Goal: Information Seeking & Learning: Check status

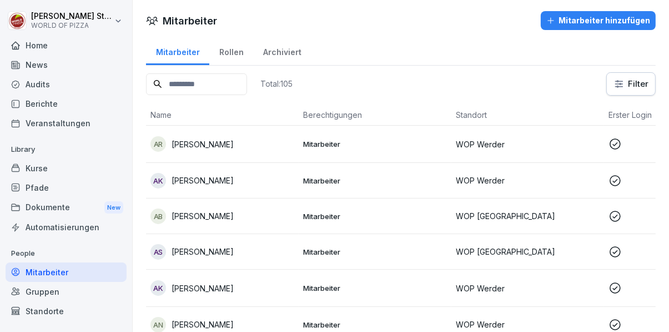
click at [54, 313] on div "Standorte" at bounding box center [66, 310] width 121 height 19
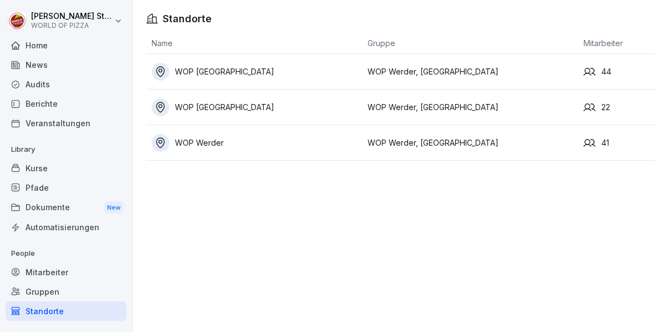
click at [54, 107] on div "Berichte" at bounding box center [66, 103] width 121 height 19
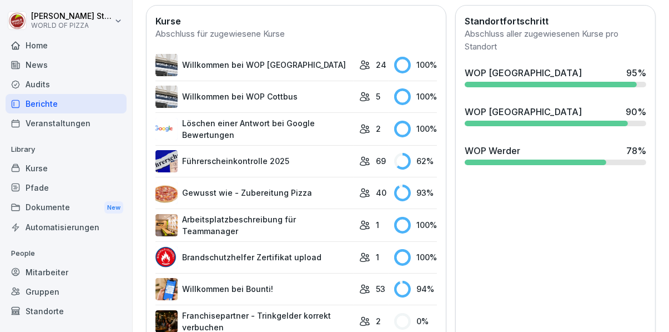
scroll to position [417, 0]
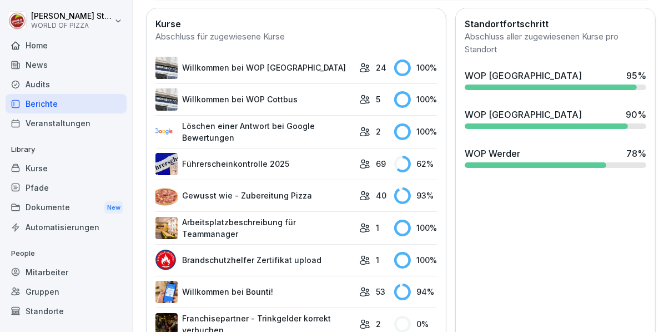
click at [59, 274] on div "Mitarbeiter" at bounding box center [66, 271] width 121 height 19
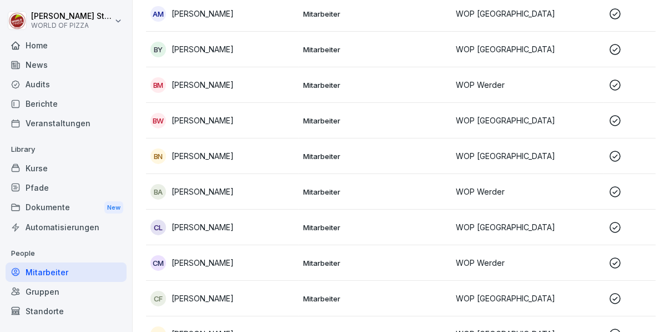
scroll to position [11, 0]
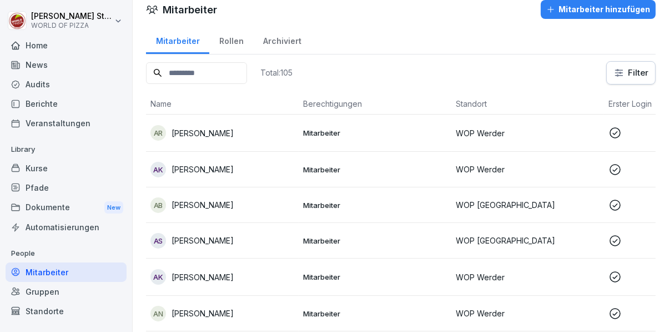
click at [237, 76] on input at bounding box center [196, 73] width 101 height 22
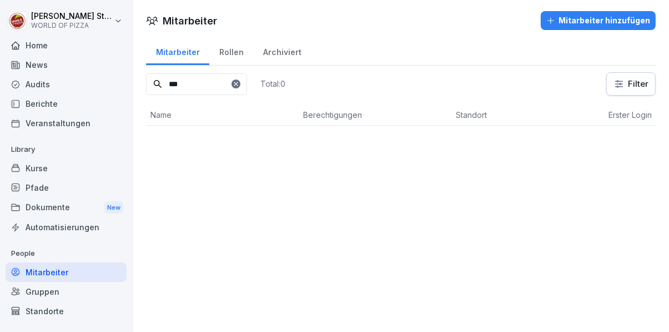
scroll to position [0, 0]
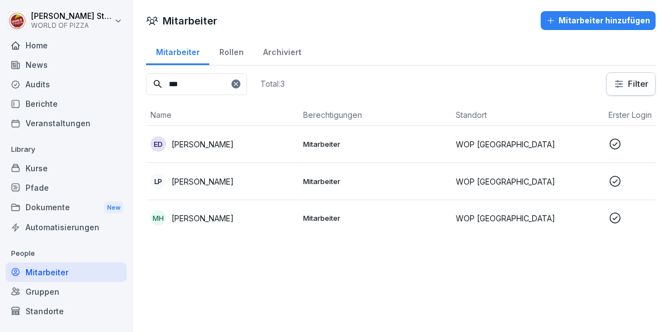
type input "***"
click at [298, 142] on td "[PERSON_NAME]" at bounding box center [222, 144] width 153 height 37
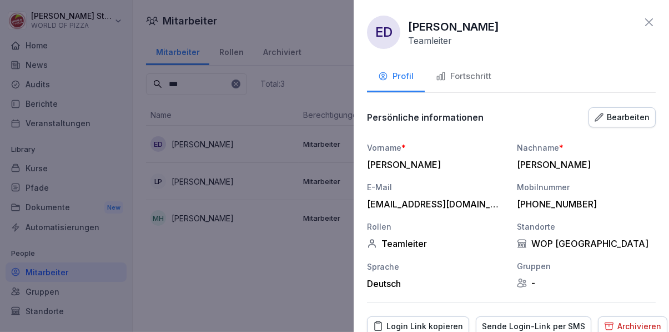
click at [464, 77] on div "Fortschritt" at bounding box center [464, 76] width 56 height 13
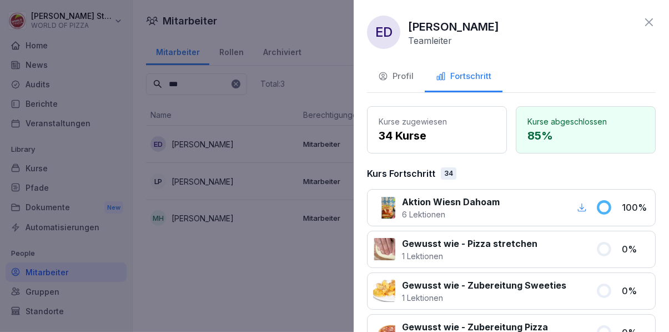
click at [405, 80] on div "Profil" at bounding box center [396, 76] width 36 height 13
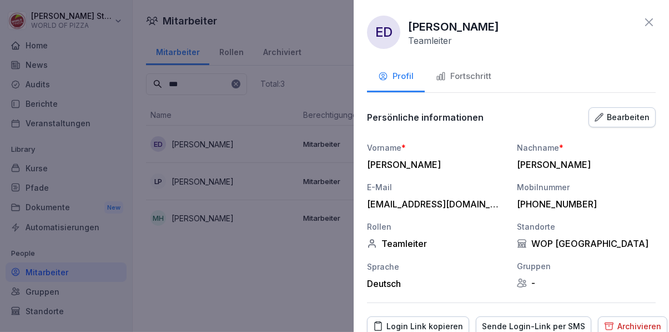
click at [481, 79] on div "Fortschritt" at bounding box center [464, 76] width 56 height 13
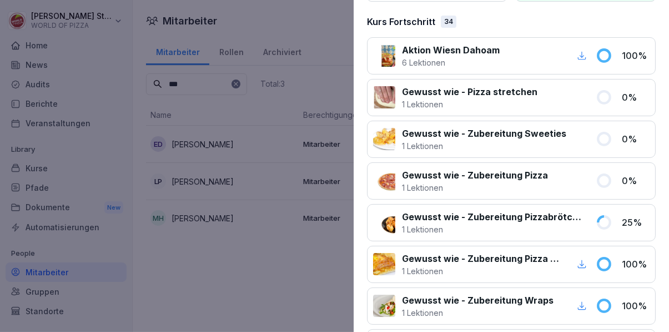
scroll to position [151, 0]
click at [272, 288] on div at bounding box center [334, 166] width 669 height 332
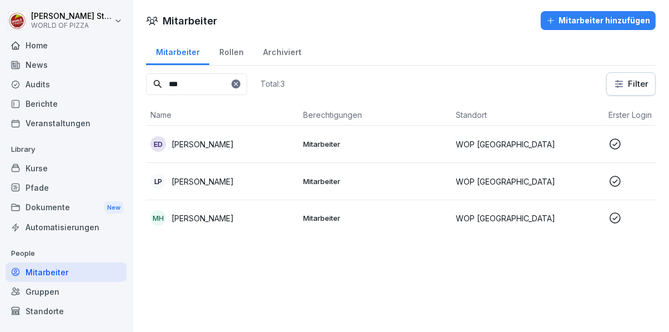
click at [62, 313] on div "Standorte" at bounding box center [66, 310] width 121 height 19
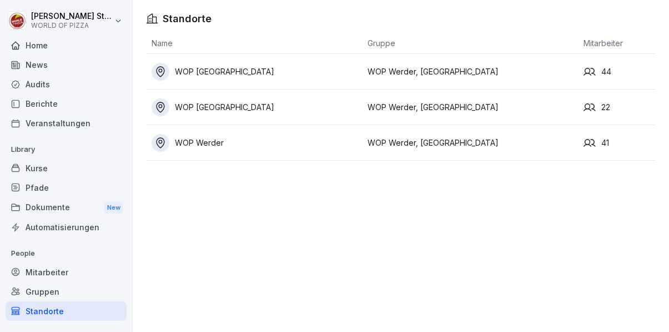
click at [54, 104] on div "Berichte" at bounding box center [66, 103] width 121 height 19
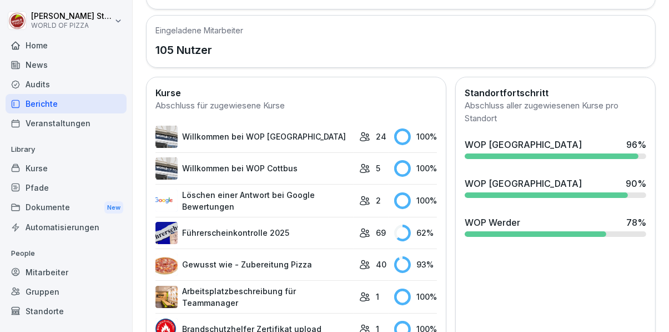
scroll to position [347, 0]
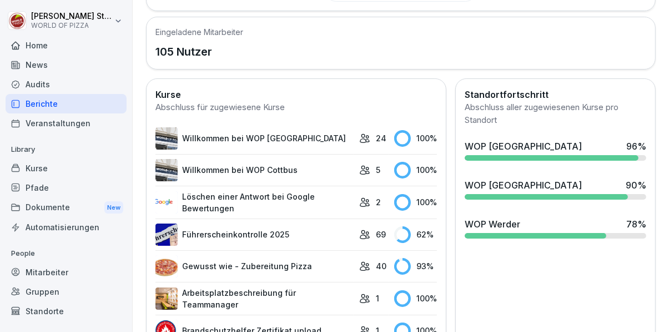
click at [64, 169] on div "Kurse" at bounding box center [66, 167] width 121 height 19
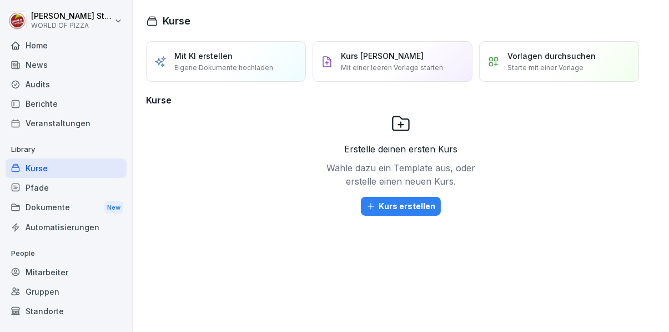
click at [66, 274] on div "Mitarbeiter" at bounding box center [66, 271] width 121 height 19
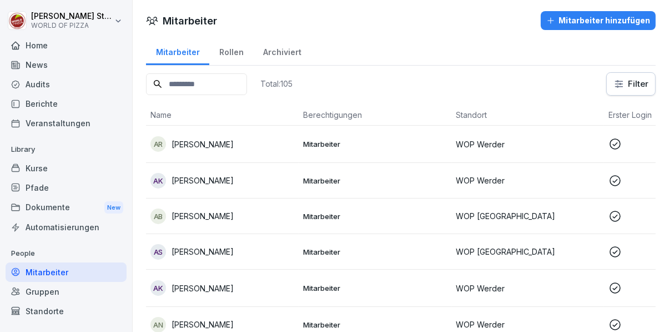
click at [70, 104] on div "Berichte" at bounding box center [66, 103] width 121 height 19
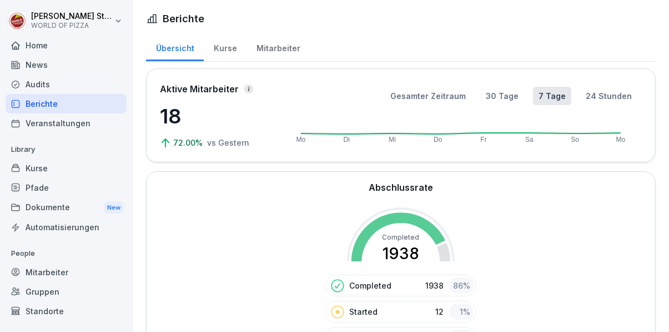
click at [231, 41] on div "Kurse" at bounding box center [225, 47] width 43 height 28
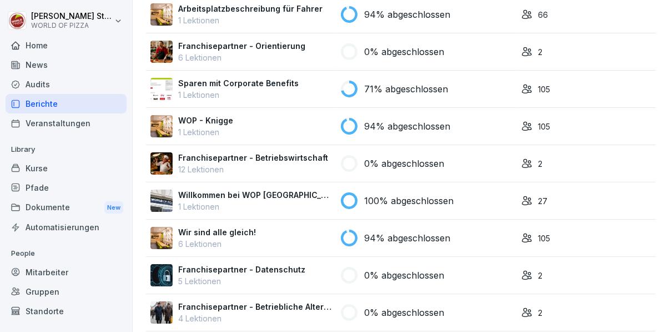
scroll to position [1412, 0]
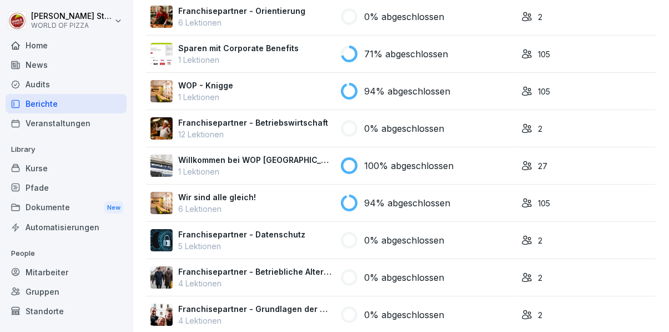
click at [64, 189] on div "Pfade" at bounding box center [66, 187] width 121 height 19
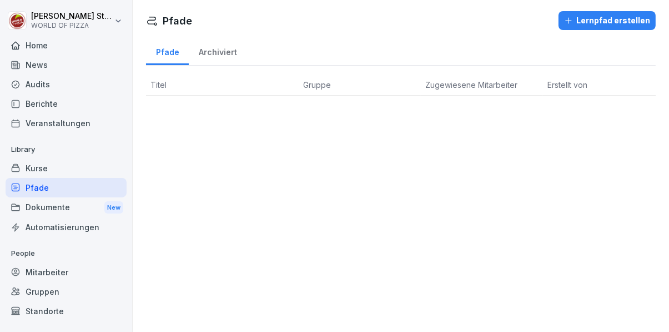
click at [62, 227] on div "Automatisierungen" at bounding box center [66, 226] width 121 height 19
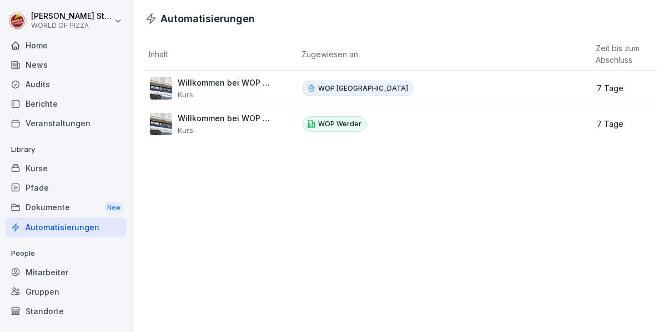
click at [49, 208] on div "Dokumente New" at bounding box center [66, 207] width 121 height 21
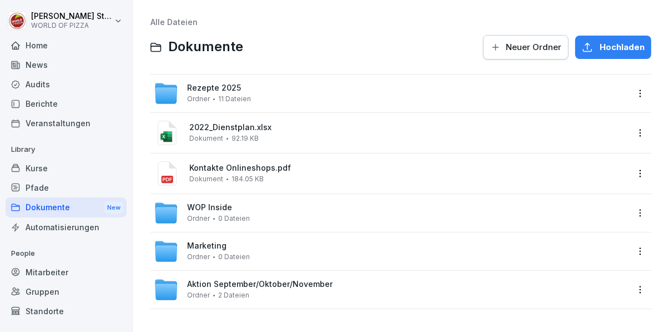
click at [40, 190] on div "Pfade" at bounding box center [66, 187] width 121 height 19
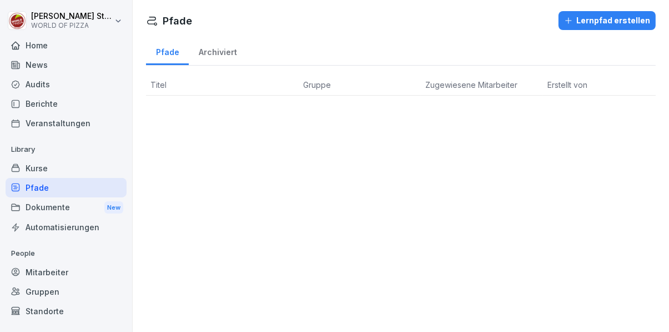
click at [37, 171] on div "Kurse" at bounding box center [66, 167] width 121 height 19
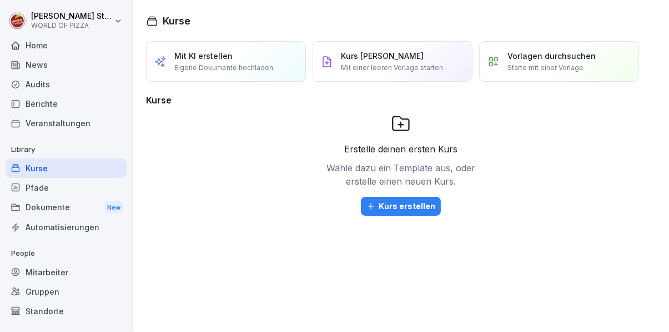
click at [64, 127] on div "Veranstaltungen" at bounding box center [66, 122] width 121 height 19
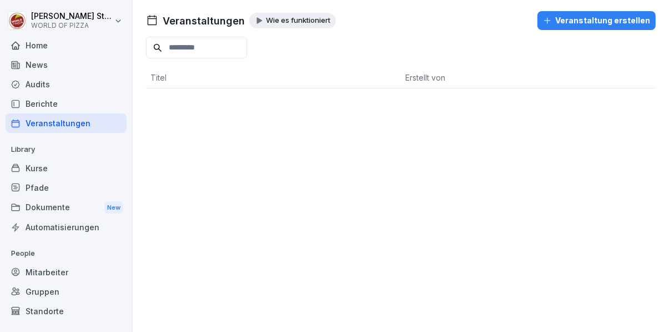
click at [44, 275] on div "Mitarbeiter" at bounding box center [66, 271] width 121 height 19
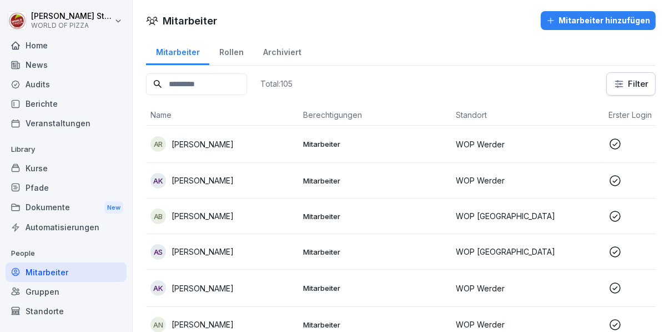
click at [230, 78] on input at bounding box center [196, 84] width 101 height 22
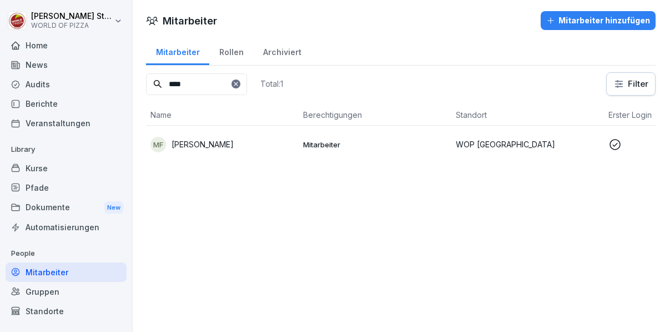
type input "****"
click at [244, 141] on div "MF [PERSON_NAME]" at bounding box center [223, 145] width 144 height 16
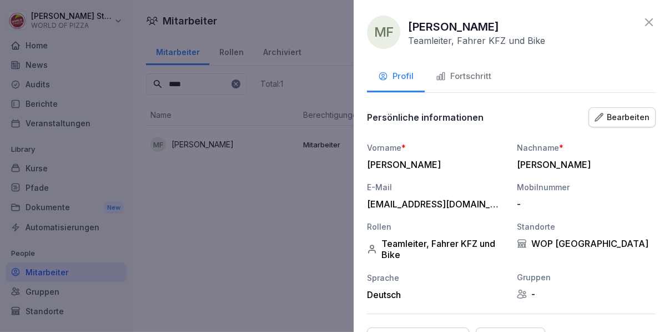
click at [474, 76] on div "Fortschritt" at bounding box center [464, 76] width 56 height 13
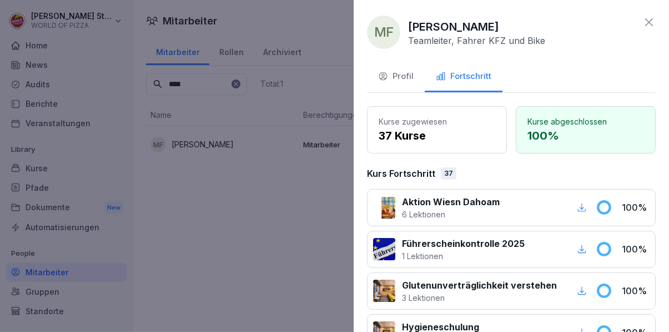
click at [440, 208] on p "6 Lektionen" at bounding box center [451, 214] width 98 height 12
click at [467, 208] on p "6 Lektionen" at bounding box center [451, 214] width 98 height 12
click at [427, 209] on p "6 Lektionen" at bounding box center [451, 214] width 98 height 12
click at [495, 214] on p "6 Lektionen" at bounding box center [451, 214] width 98 height 12
click at [284, 222] on div at bounding box center [334, 166] width 669 height 332
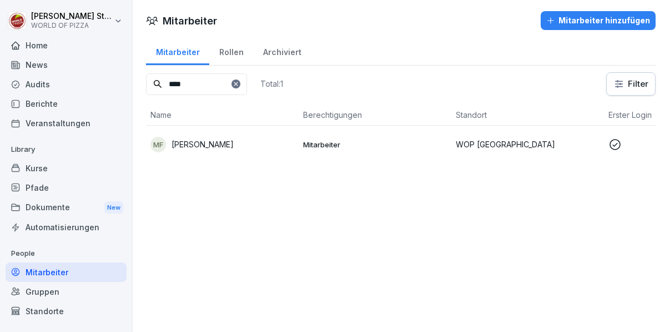
click at [72, 169] on div "Kurse" at bounding box center [66, 167] width 121 height 19
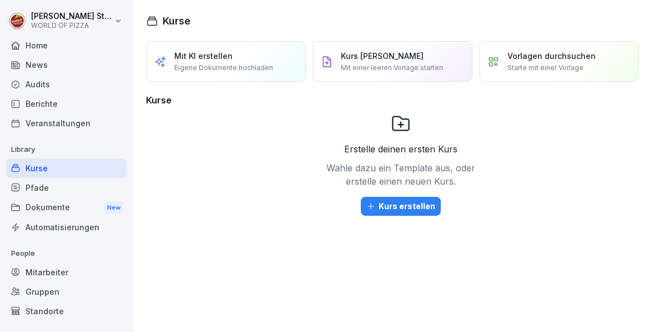
click at [58, 205] on div "Dokumente New" at bounding box center [66, 207] width 121 height 21
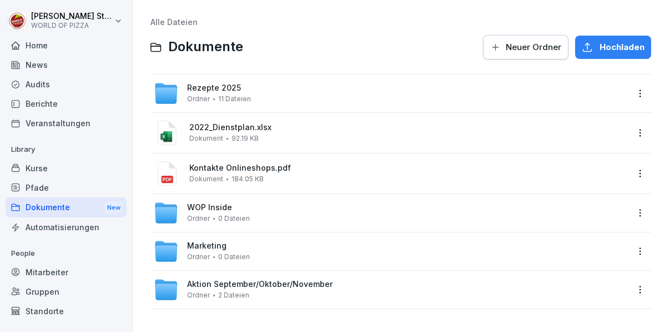
click at [65, 187] on div "Pfade" at bounding box center [66, 187] width 121 height 19
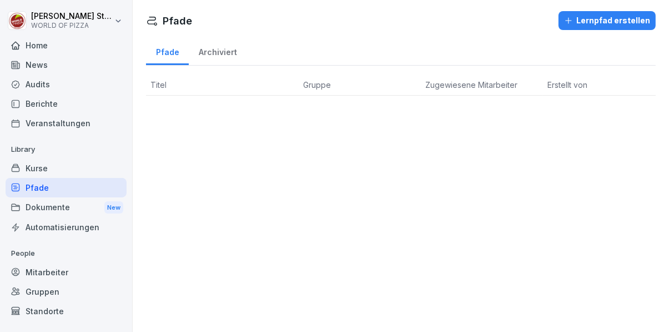
click at [73, 231] on div "Automatisierungen" at bounding box center [66, 226] width 121 height 19
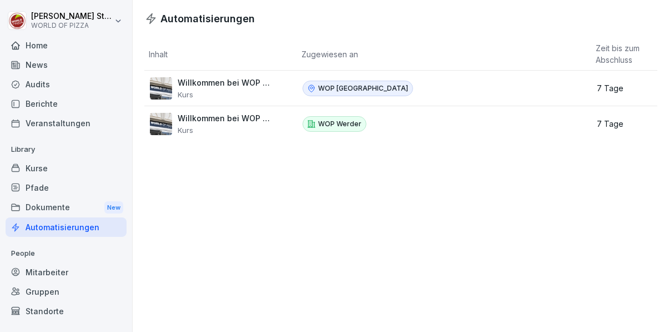
click at [74, 267] on div "Mitarbeiter" at bounding box center [66, 271] width 121 height 19
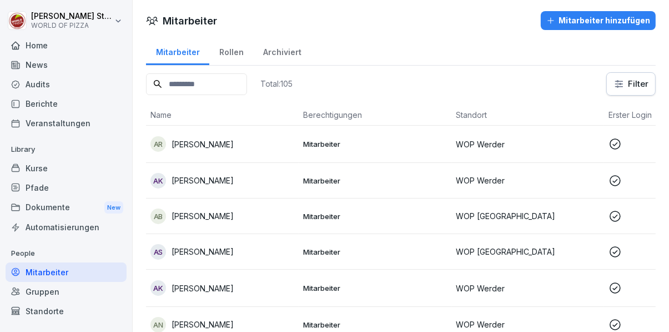
click at [74, 286] on div "Gruppen" at bounding box center [66, 291] width 121 height 19
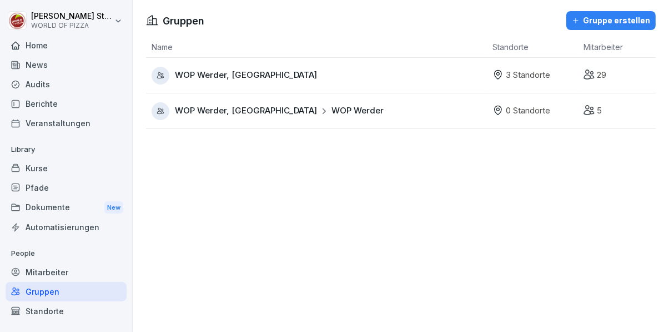
click at [80, 314] on div "Standorte" at bounding box center [66, 310] width 121 height 19
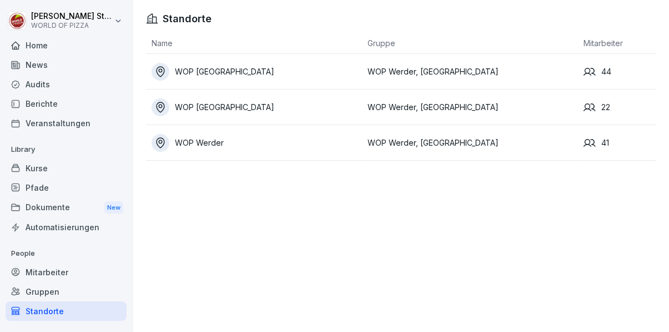
click at [75, 104] on div "Berichte" at bounding box center [66, 103] width 121 height 19
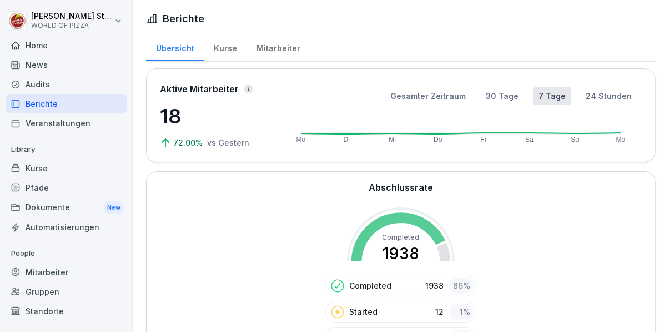
click at [222, 39] on div "Kurse" at bounding box center [225, 47] width 43 height 28
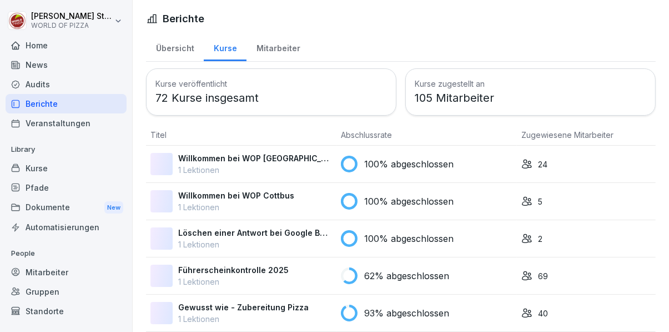
click at [225, 40] on div "Kurse" at bounding box center [225, 47] width 43 height 28
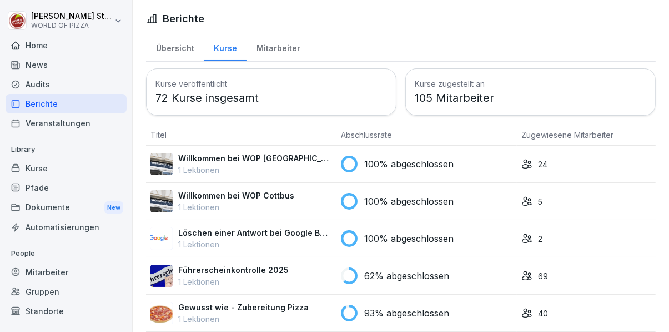
click at [279, 48] on div "Mitarbeiter" at bounding box center [278, 47] width 63 height 28
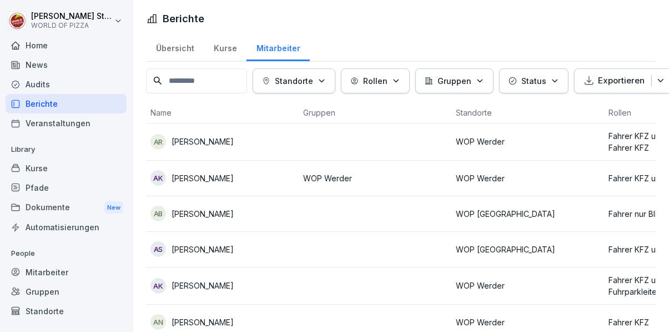
click at [552, 81] on div "Status" at bounding box center [534, 81] width 51 height 12
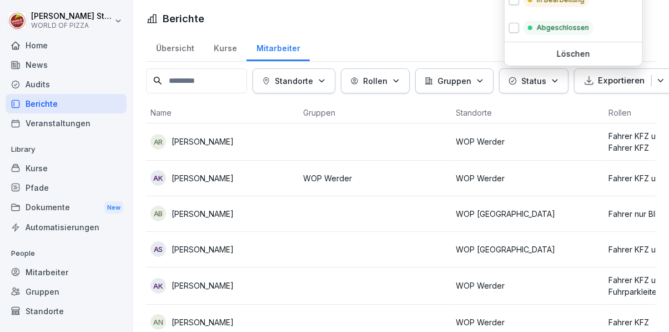
click at [656, 27] on html "[PERSON_NAME] WORLD OF PIZZA Home News Audits Berichte Veranstaltungen Library …" at bounding box center [334, 166] width 669 height 332
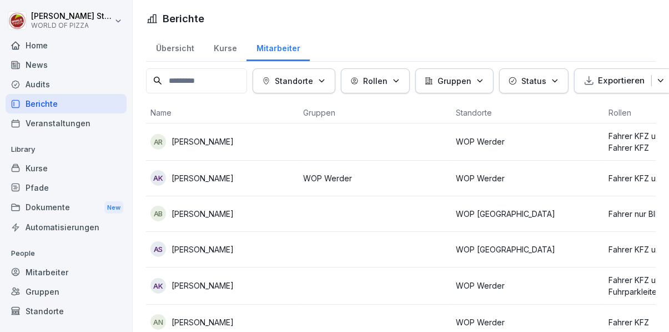
click at [554, 80] on icon "button" at bounding box center [555, 81] width 8 height 8
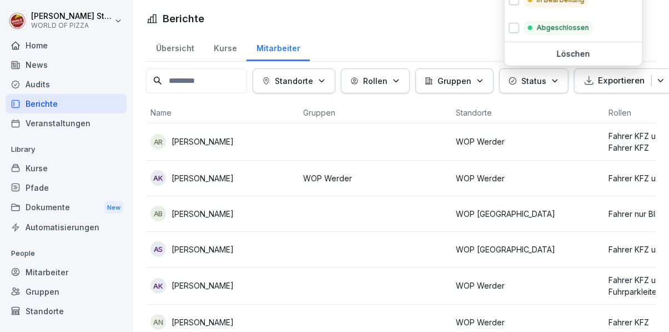
click at [655, 31] on html "[PERSON_NAME] WORLD OF PIZZA Home News Audits Berichte Veranstaltungen Library …" at bounding box center [334, 166] width 669 height 332
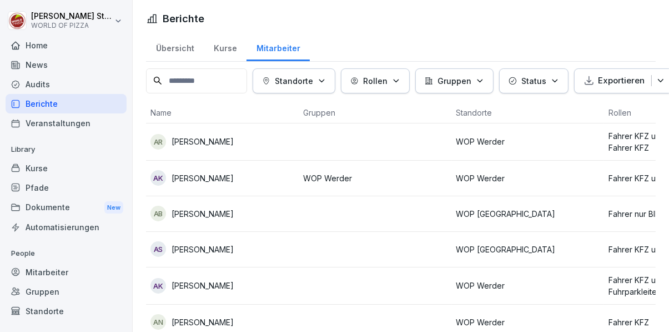
click at [60, 315] on div "Standorte" at bounding box center [66, 310] width 121 height 19
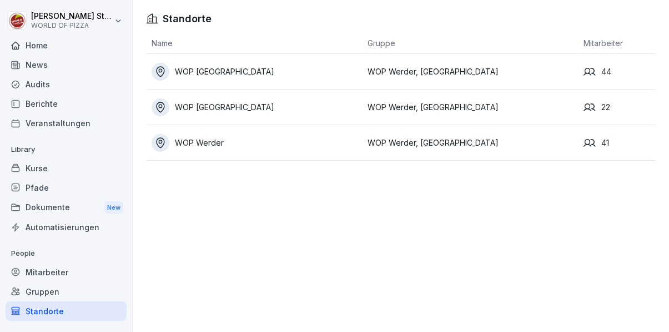
click at [292, 108] on div "WOP [GEOGRAPHIC_DATA]" at bounding box center [257, 107] width 210 height 18
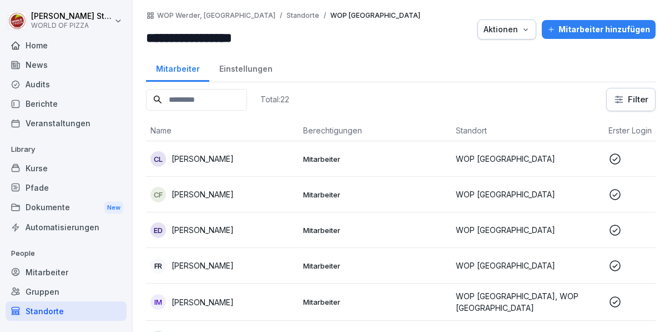
click at [375, 159] on p "Mitarbeiter" at bounding box center [375, 159] width 144 height 10
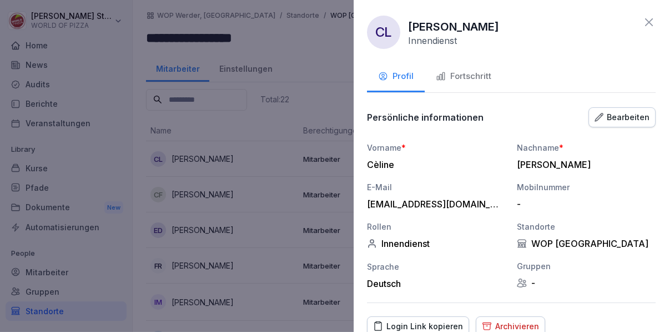
click at [483, 74] on div "Fortschritt" at bounding box center [464, 76] width 56 height 13
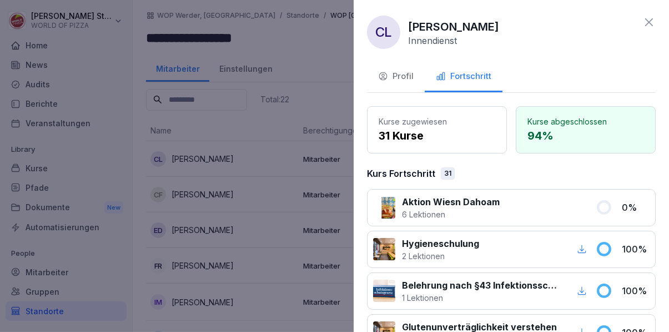
click at [314, 51] on div at bounding box center [334, 166] width 669 height 332
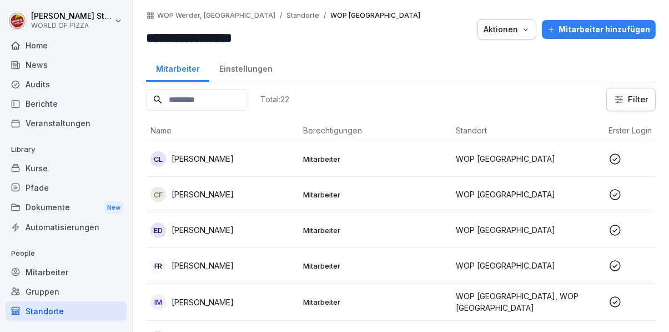
click at [278, 197] on div "CF [PERSON_NAME]" at bounding box center [223, 195] width 144 height 16
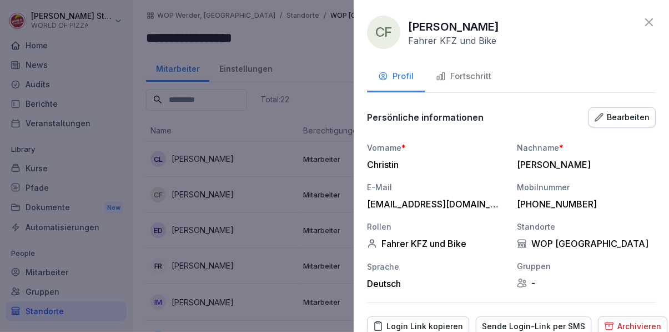
click at [473, 76] on div "Fortschritt" at bounding box center [464, 76] width 56 height 13
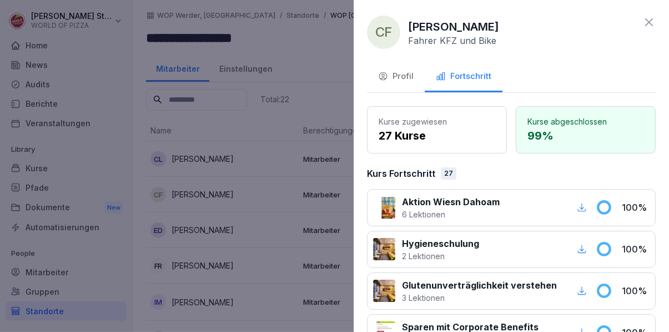
click at [312, 62] on div at bounding box center [334, 166] width 669 height 332
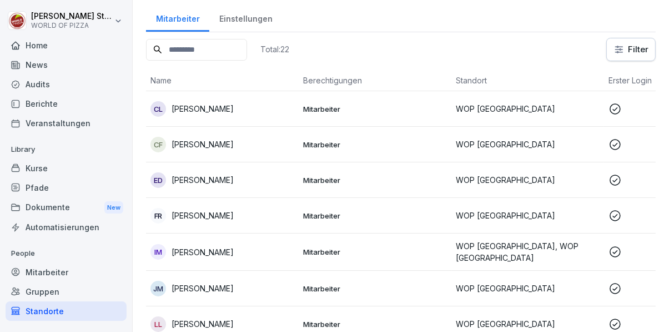
scroll to position [50, 0]
click at [288, 217] on div "FR [PERSON_NAME]" at bounding box center [223, 216] width 144 height 16
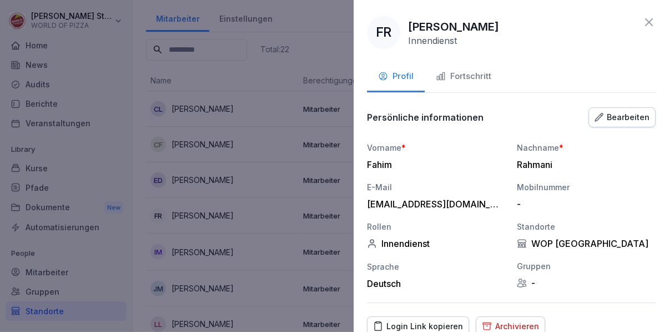
click at [470, 79] on div "Fortschritt" at bounding box center [464, 76] width 56 height 13
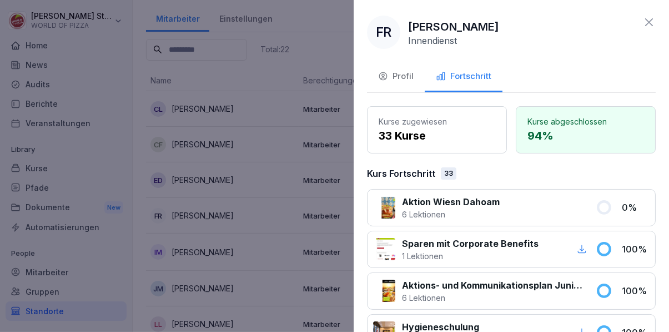
click at [258, 244] on div at bounding box center [334, 166] width 669 height 332
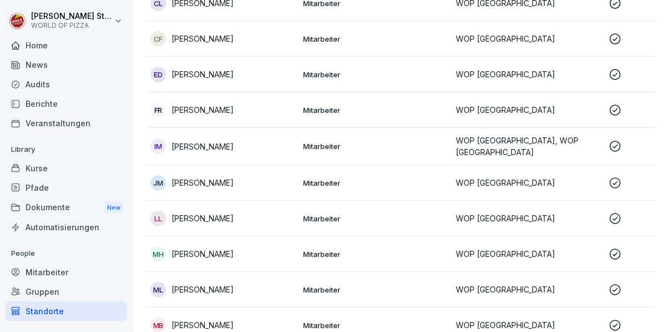
scroll to position [164, 0]
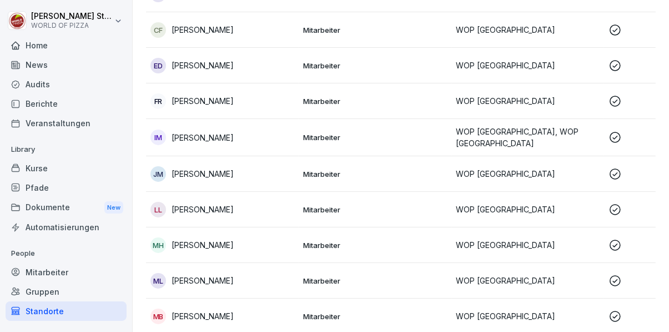
click at [274, 139] on div "IM [PERSON_NAME]" at bounding box center [223, 137] width 144 height 16
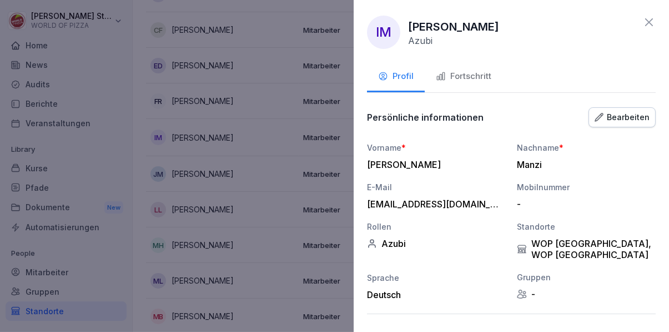
click at [465, 76] on div "Fortschritt" at bounding box center [464, 76] width 56 height 13
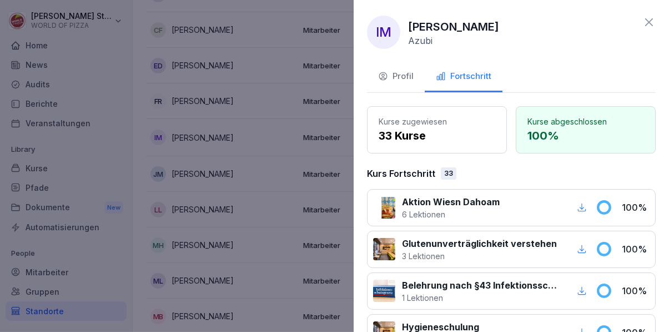
click at [266, 238] on div at bounding box center [334, 166] width 669 height 332
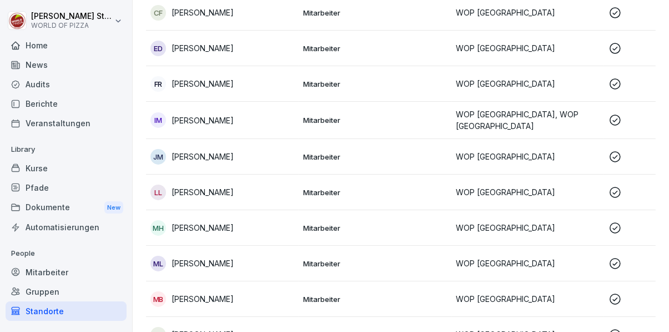
scroll to position [189, 0]
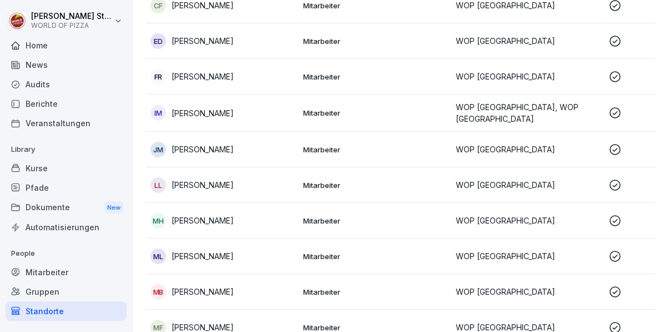
click at [276, 153] on div "JM [PERSON_NAME]" at bounding box center [223, 150] width 144 height 16
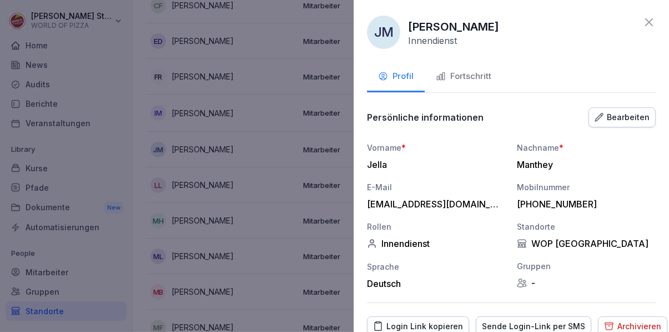
click at [474, 80] on div "Fortschritt" at bounding box center [464, 76] width 56 height 13
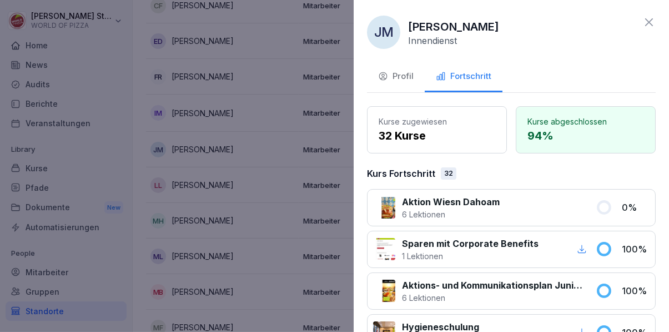
click at [274, 215] on div at bounding box center [334, 166] width 669 height 332
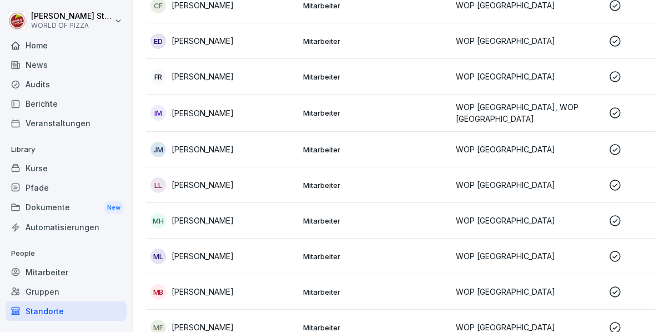
click at [272, 186] on div "LL [PERSON_NAME]" at bounding box center [223, 185] width 144 height 16
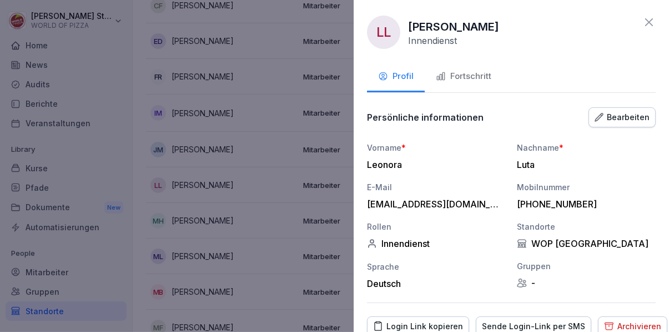
click at [478, 78] on div "Fortschritt" at bounding box center [464, 76] width 56 height 13
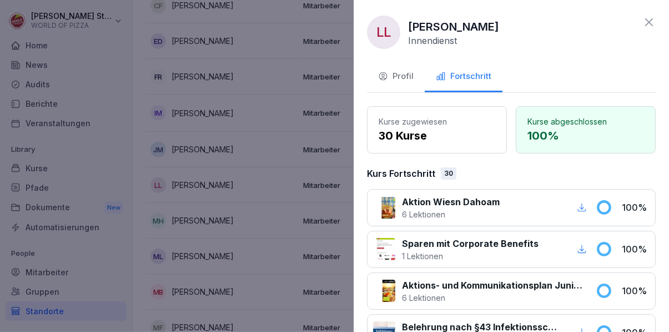
click at [280, 237] on div at bounding box center [334, 166] width 669 height 332
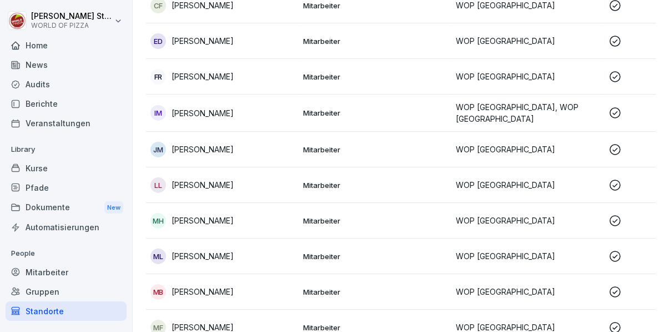
click at [271, 219] on div "MH [PERSON_NAME]" at bounding box center [223, 221] width 144 height 16
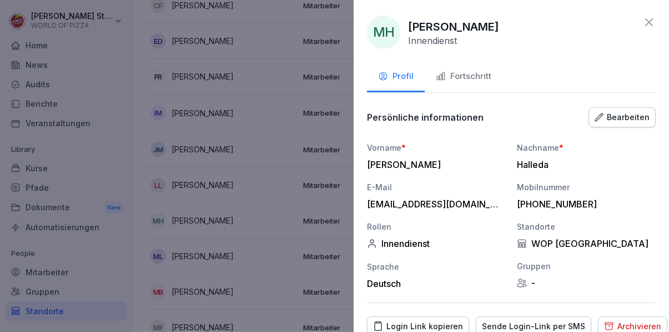
click at [475, 81] on div "Fortschritt" at bounding box center [464, 76] width 56 height 13
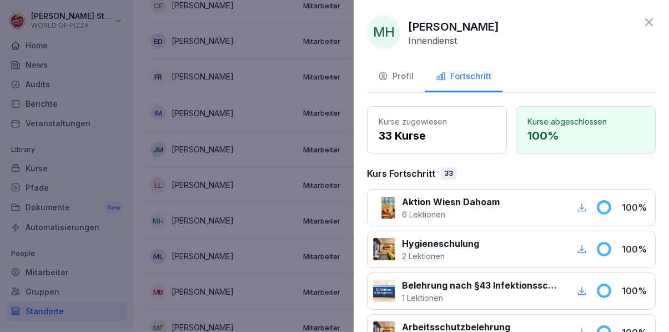
click at [293, 267] on div at bounding box center [334, 166] width 669 height 332
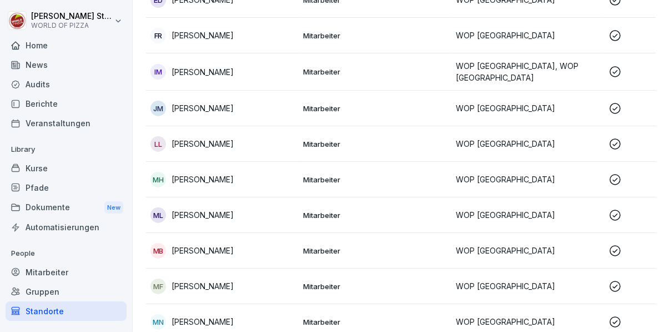
scroll to position [260, 0]
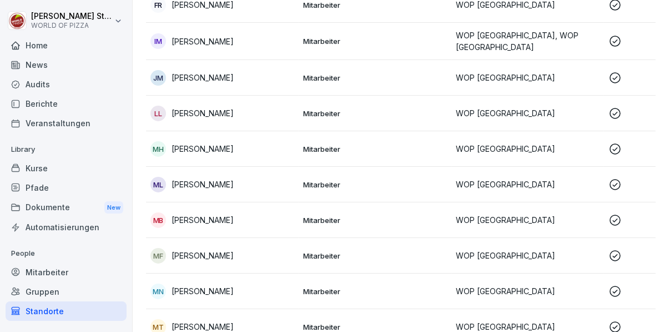
click at [254, 222] on div "MB [PERSON_NAME]" at bounding box center [223, 220] width 144 height 16
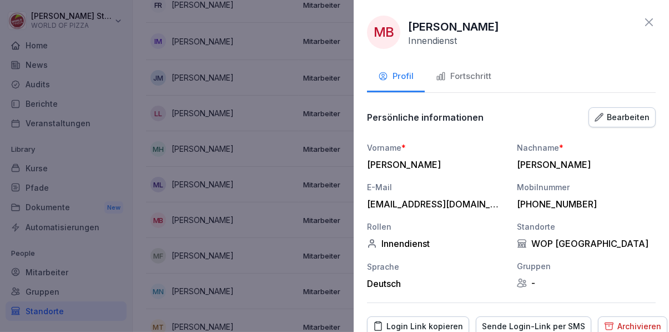
click at [480, 79] on div "Fortschritt" at bounding box center [464, 76] width 56 height 13
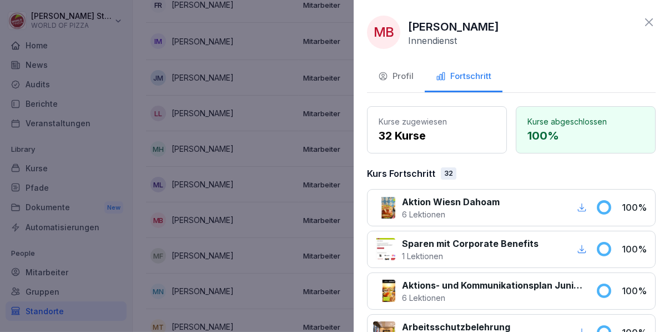
click at [289, 229] on div at bounding box center [334, 166] width 669 height 332
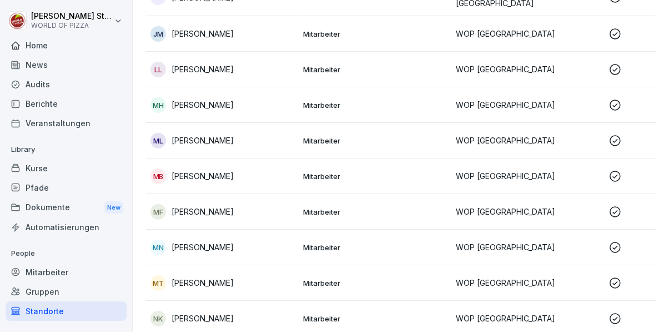
scroll to position [355, 0]
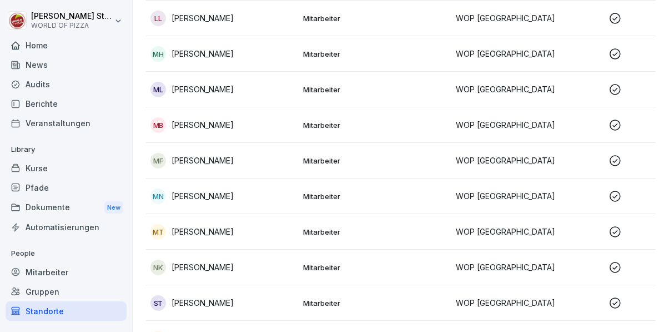
click at [271, 196] on div "MN [PERSON_NAME]" at bounding box center [223, 196] width 144 height 16
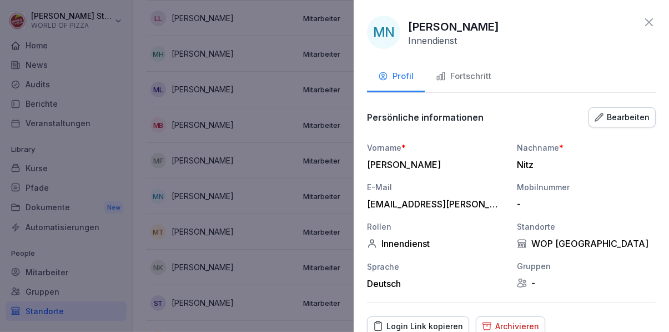
click at [489, 78] on div "Fortschritt" at bounding box center [464, 76] width 56 height 13
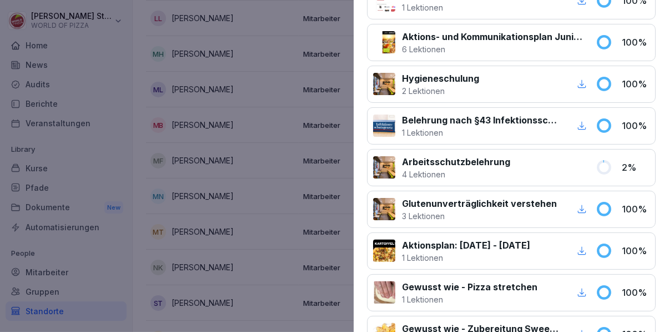
scroll to position [247, 0]
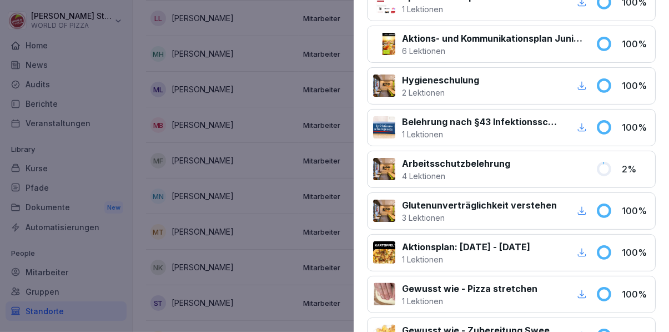
click at [567, 162] on div at bounding box center [553, 169] width 72 height 25
click at [619, 166] on div "Arbeitsschutzbelehrung 4 Lektionen 2 %" at bounding box center [511, 169] width 289 height 37
click at [284, 231] on div at bounding box center [334, 166] width 669 height 332
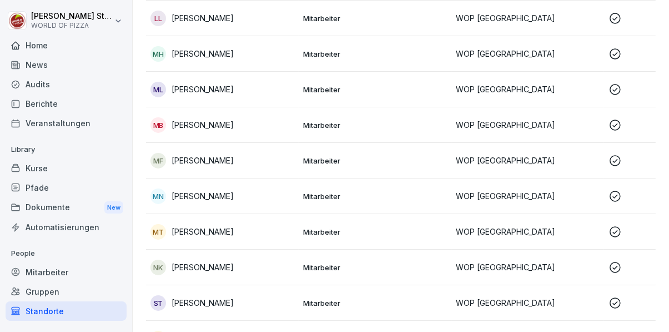
click at [262, 231] on div "MT [PERSON_NAME]" at bounding box center [223, 232] width 144 height 16
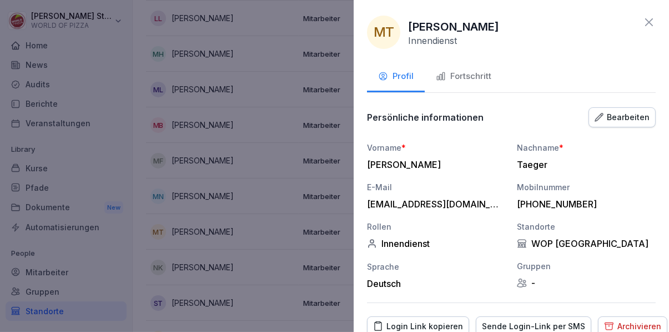
click at [475, 76] on div "Fortschritt" at bounding box center [464, 76] width 56 height 13
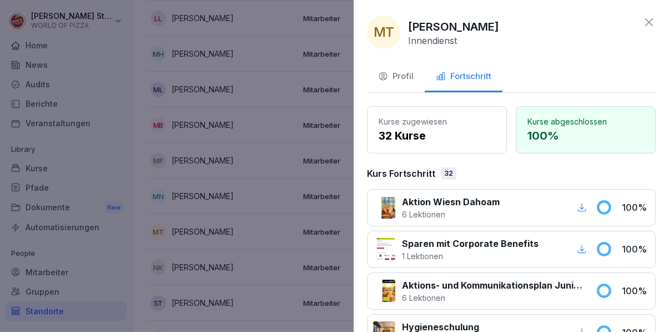
click at [288, 226] on div at bounding box center [334, 166] width 669 height 332
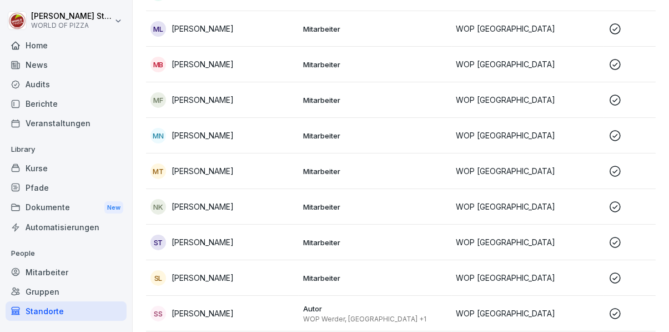
scroll to position [440, 0]
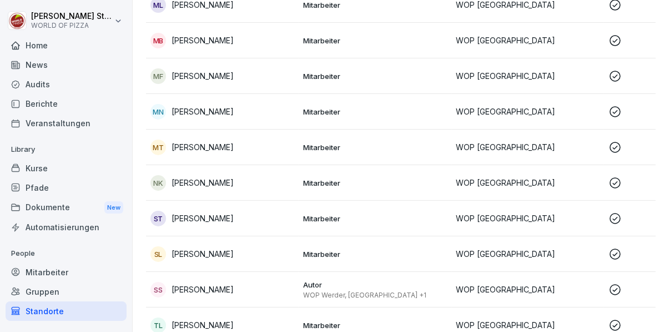
click at [267, 177] on div "NK [PERSON_NAME]" at bounding box center [223, 183] width 144 height 16
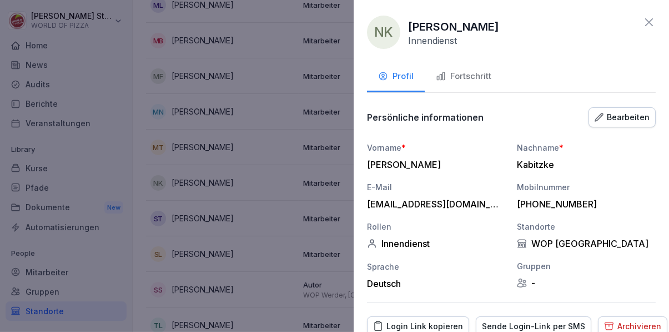
click at [478, 77] on div "Fortschritt" at bounding box center [464, 76] width 56 height 13
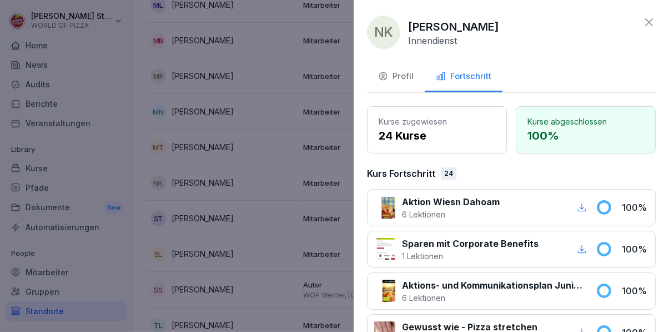
click at [279, 208] on div at bounding box center [334, 166] width 669 height 332
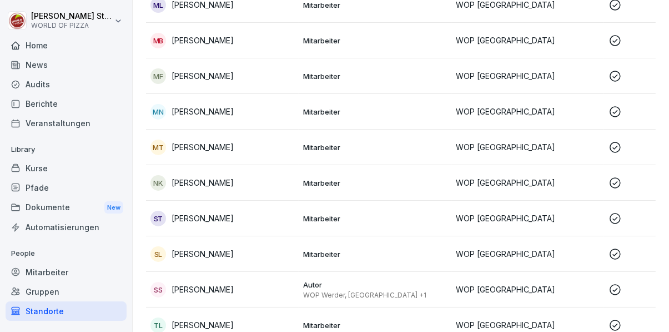
click at [258, 213] on div "ST Samson Tennai" at bounding box center [223, 218] width 144 height 16
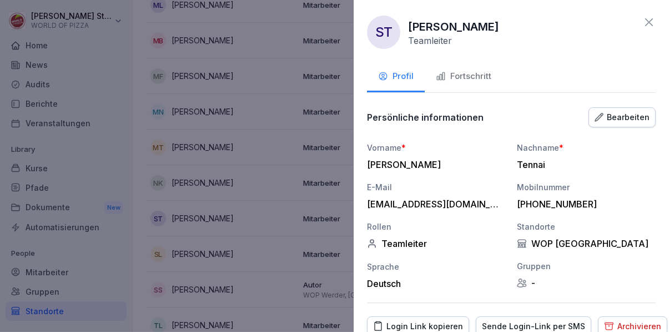
click at [477, 71] on div "Fortschritt" at bounding box center [464, 76] width 56 height 13
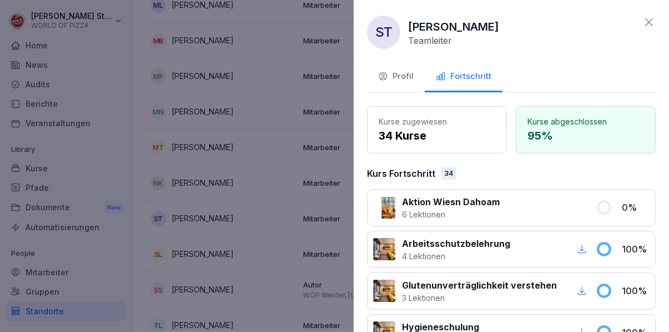
click at [280, 229] on div at bounding box center [334, 166] width 669 height 332
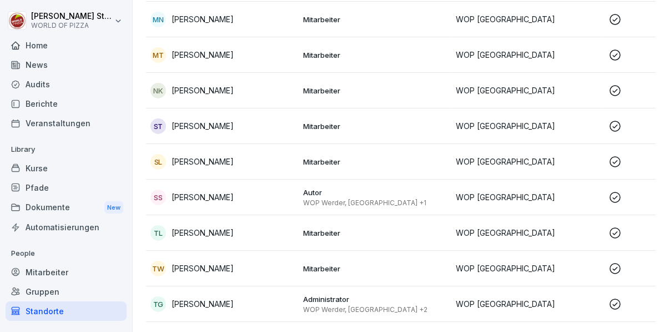
scroll to position [546, 0]
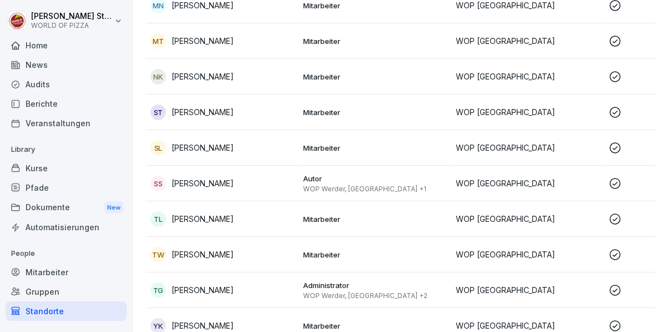
click at [288, 213] on div "TL [PERSON_NAME]" at bounding box center [223, 219] width 144 height 16
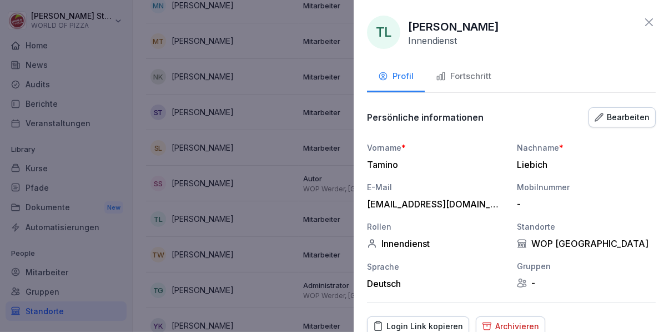
click at [472, 80] on div "Fortschritt" at bounding box center [464, 76] width 56 height 13
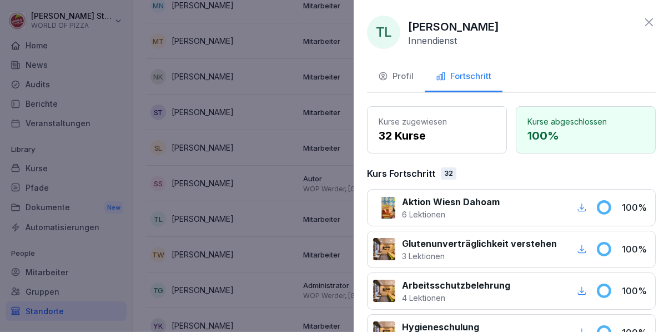
click at [277, 229] on div at bounding box center [334, 166] width 669 height 332
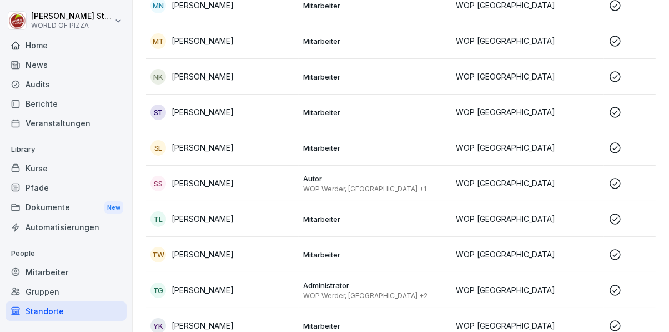
click at [283, 257] on div "TW [PERSON_NAME]" at bounding box center [223, 255] width 144 height 16
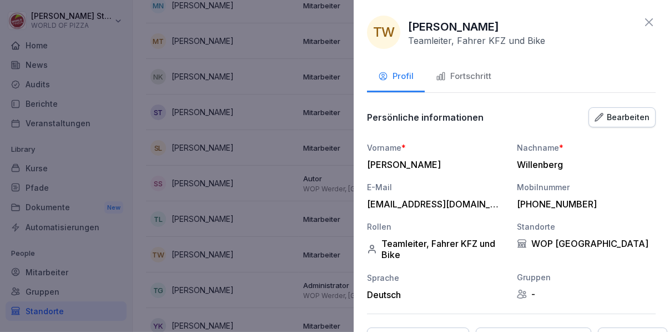
click at [484, 82] on div "Fortschritt" at bounding box center [464, 76] width 56 height 13
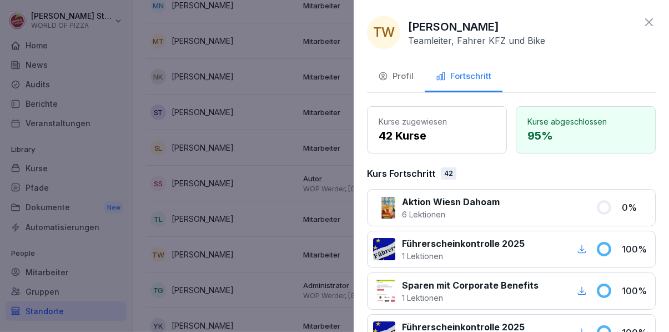
click at [275, 208] on div at bounding box center [334, 166] width 669 height 332
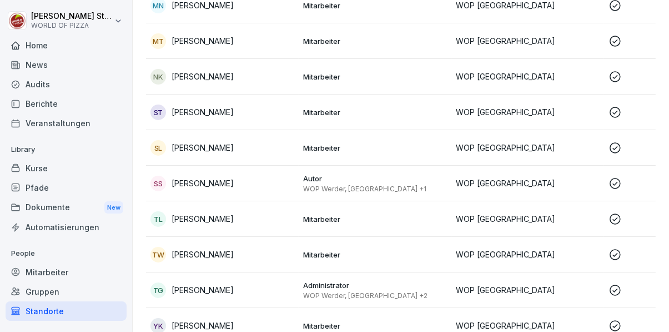
click at [260, 294] on div "TG [PERSON_NAME]" at bounding box center [223, 290] width 144 height 16
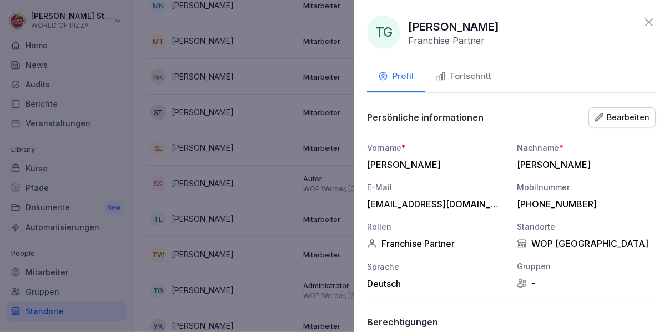
click at [470, 80] on div "Fortschritt" at bounding box center [464, 76] width 56 height 13
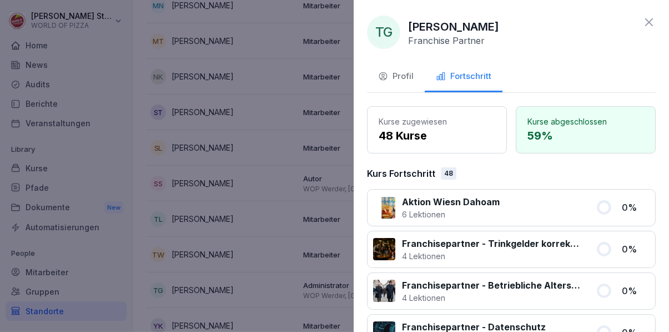
click at [403, 79] on div "Profil" at bounding box center [396, 76] width 36 height 13
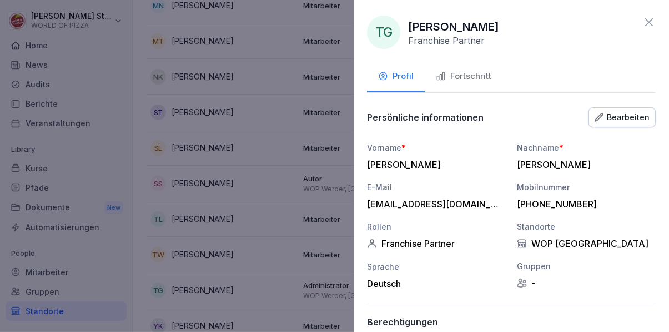
click at [267, 193] on div at bounding box center [334, 166] width 669 height 332
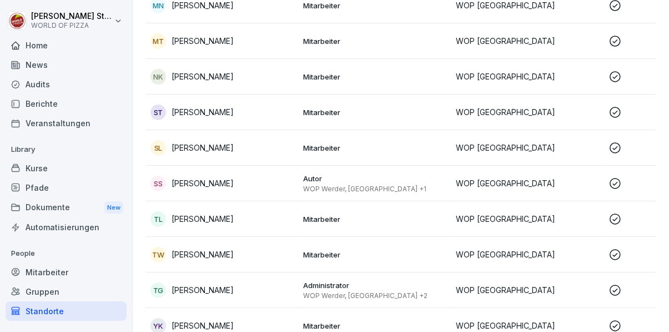
click at [254, 318] on div "YK [PERSON_NAME]" at bounding box center [223, 326] width 144 height 16
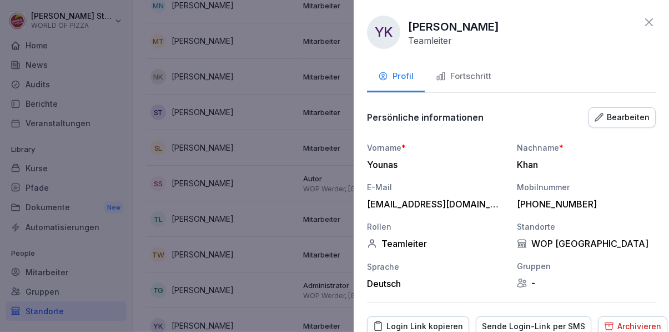
click at [471, 74] on div "Fortschritt" at bounding box center [464, 76] width 56 height 13
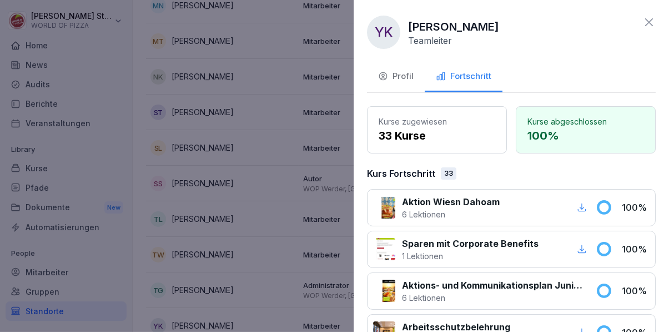
click at [397, 74] on div "Profil" at bounding box center [396, 76] width 36 height 13
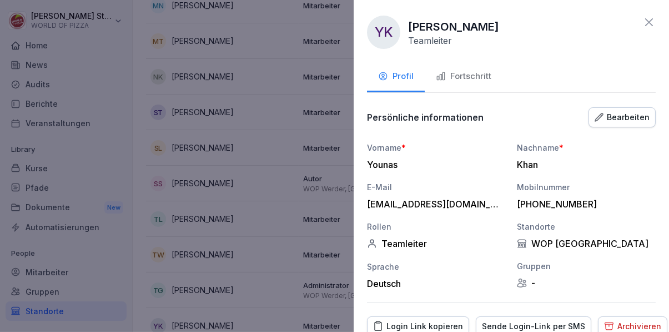
click at [279, 172] on div at bounding box center [334, 166] width 669 height 332
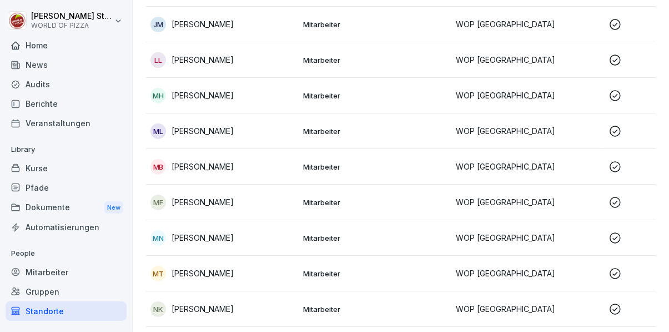
scroll to position [0, 0]
